Goal: Navigation & Orientation: Find specific page/section

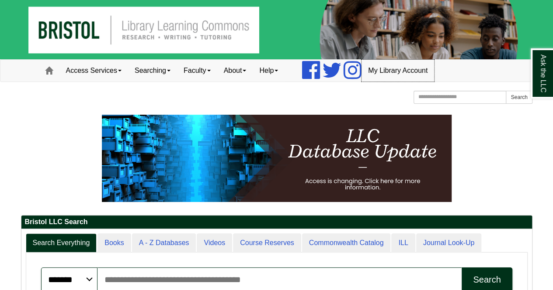
click at [398, 69] on link "My Library Account" at bounding box center [397, 71] width 73 height 22
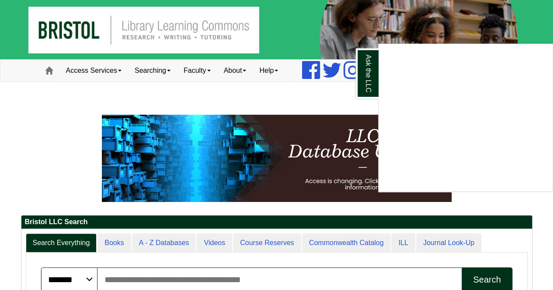
click at [287, 19] on div "Ask the LLC" at bounding box center [276, 145] width 553 height 290
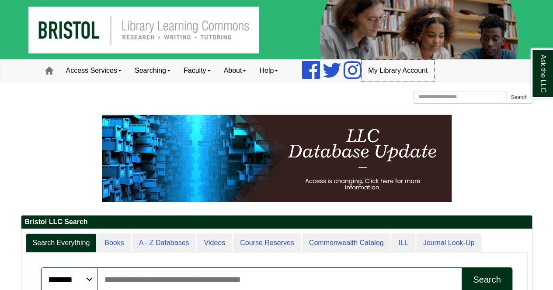
click at [405, 73] on link "My Library Account" at bounding box center [397, 71] width 73 height 22
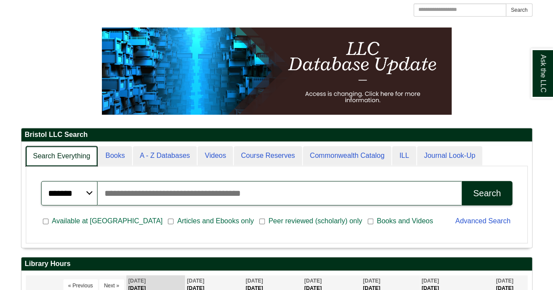
scroll to position [4, 4]
click at [68, 153] on link "Search Everything" at bounding box center [62, 156] width 72 height 21
click at [58, 152] on link "Search Everything" at bounding box center [62, 156] width 72 height 21
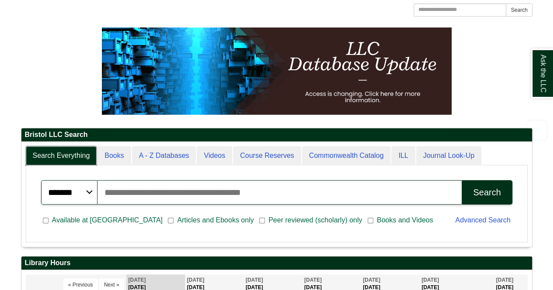
scroll to position [0, 0]
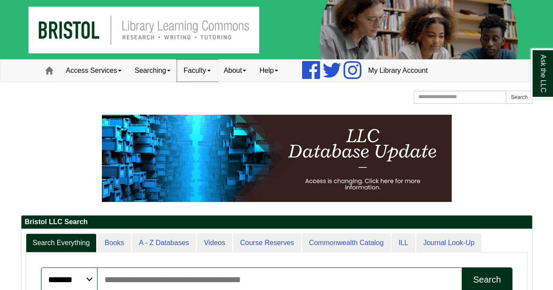
click at [216, 72] on link "Faculty" at bounding box center [197, 71] width 40 height 22
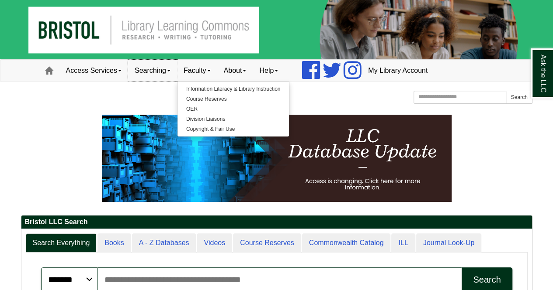
click at [149, 79] on link "Searching" at bounding box center [152, 71] width 49 height 22
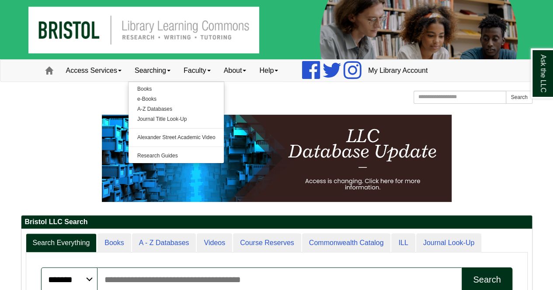
click at [83, 56] on img at bounding box center [276, 29] width 553 height 59
